Goal: Information Seeking & Learning: Learn about a topic

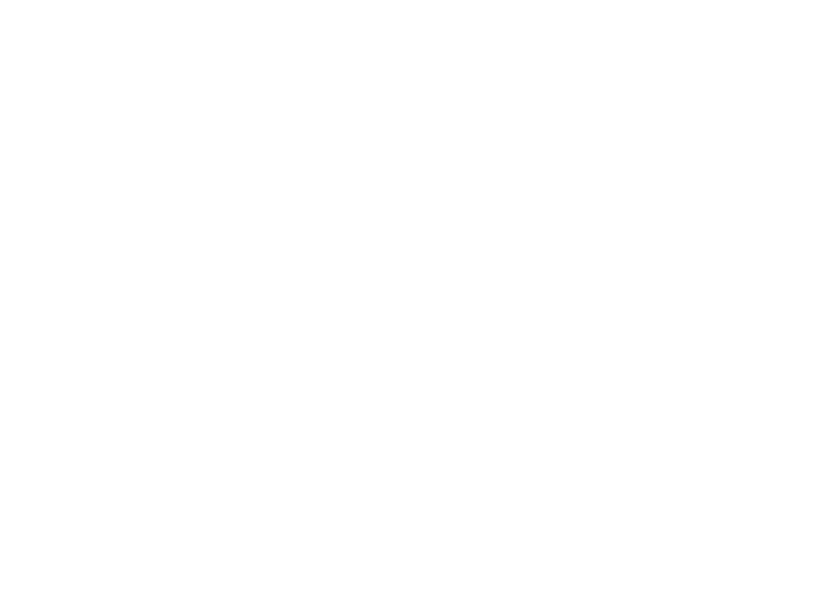
select select
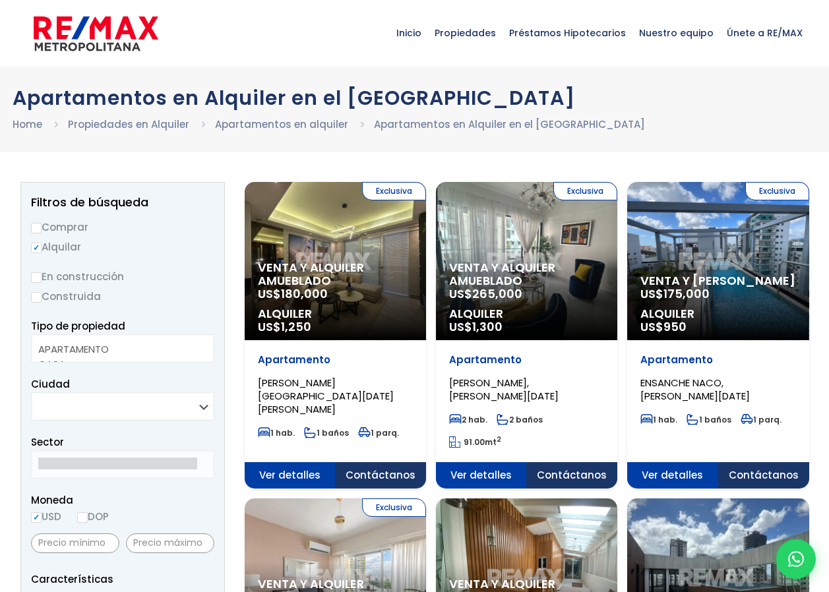
select select
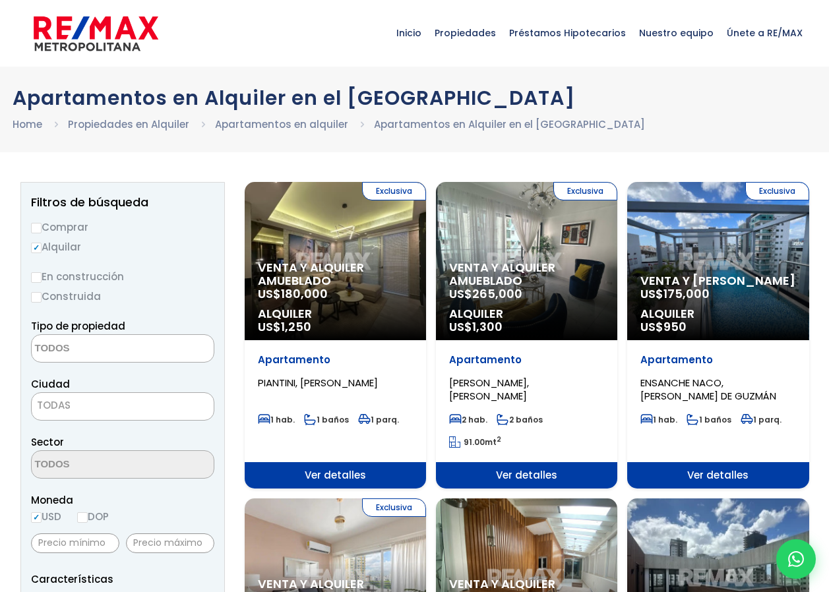
select select
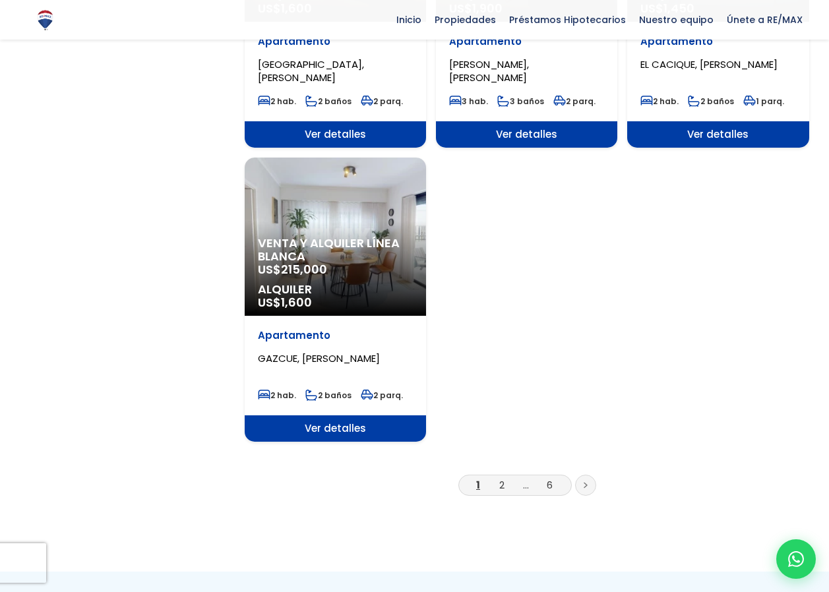
scroll to position [1781, 0]
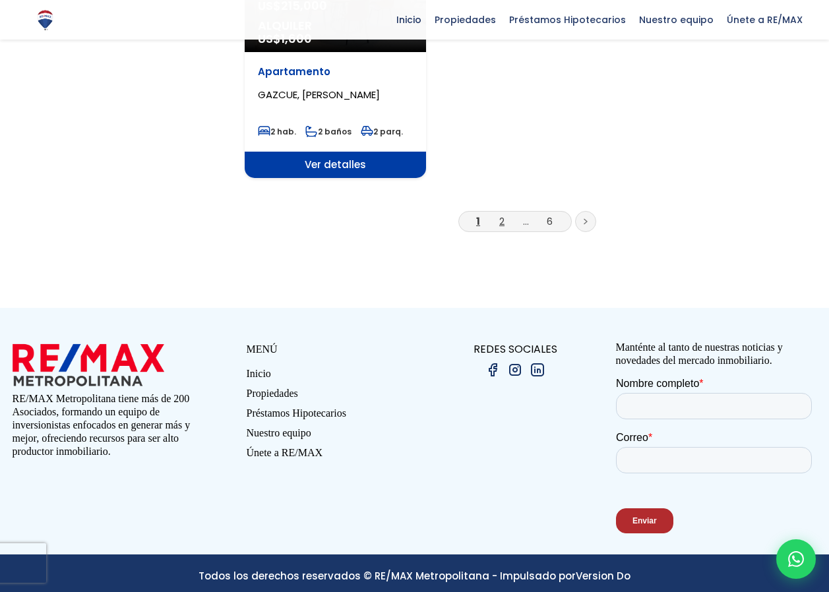
click at [503, 224] on link "2" at bounding box center [501, 221] width 5 height 14
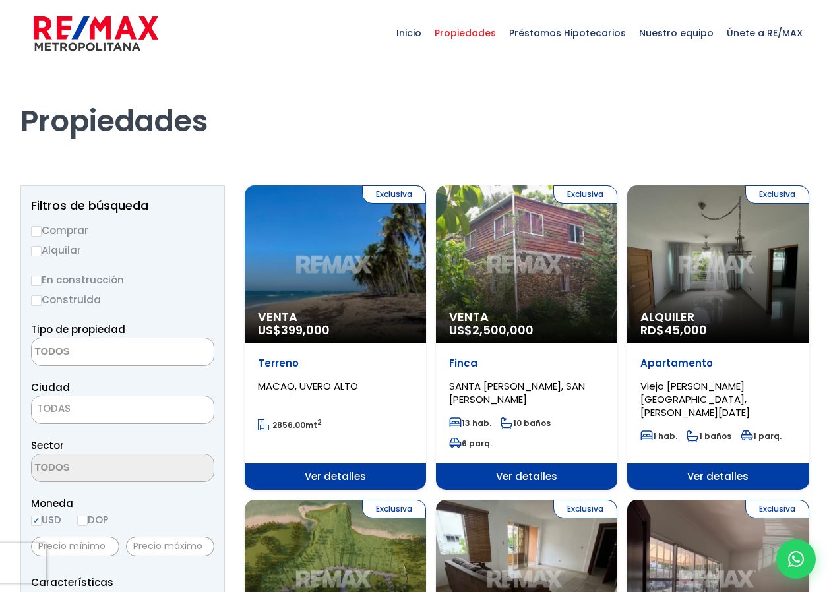
select select
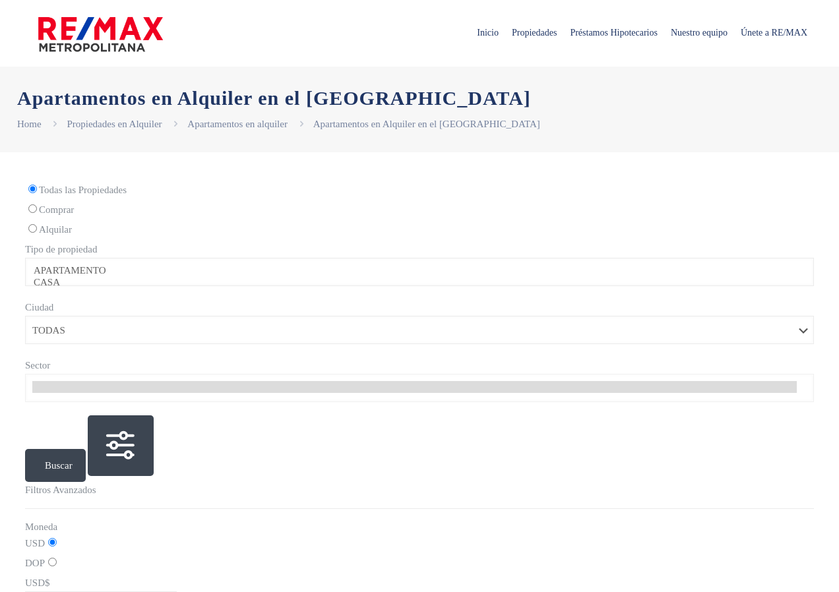
select select
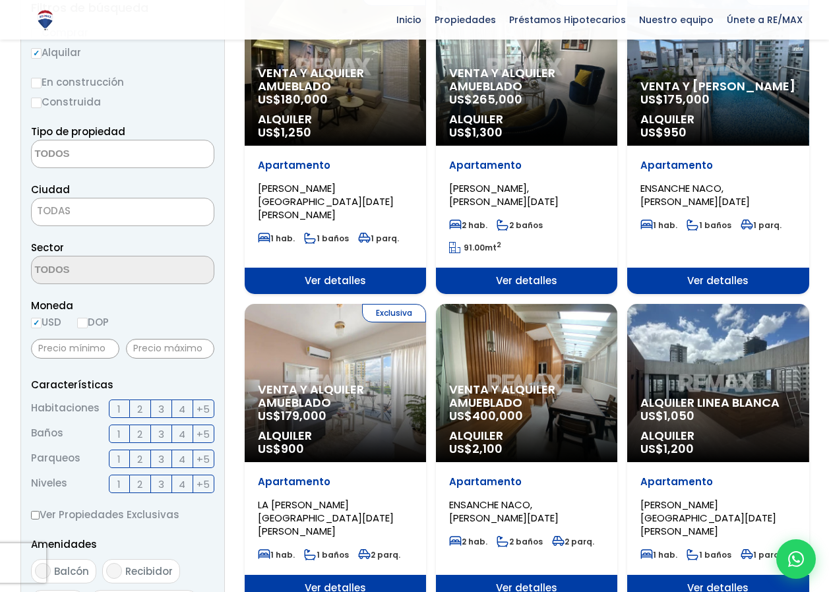
scroll to position [66, 0]
